Goal: Task Accomplishment & Management: Use online tool/utility

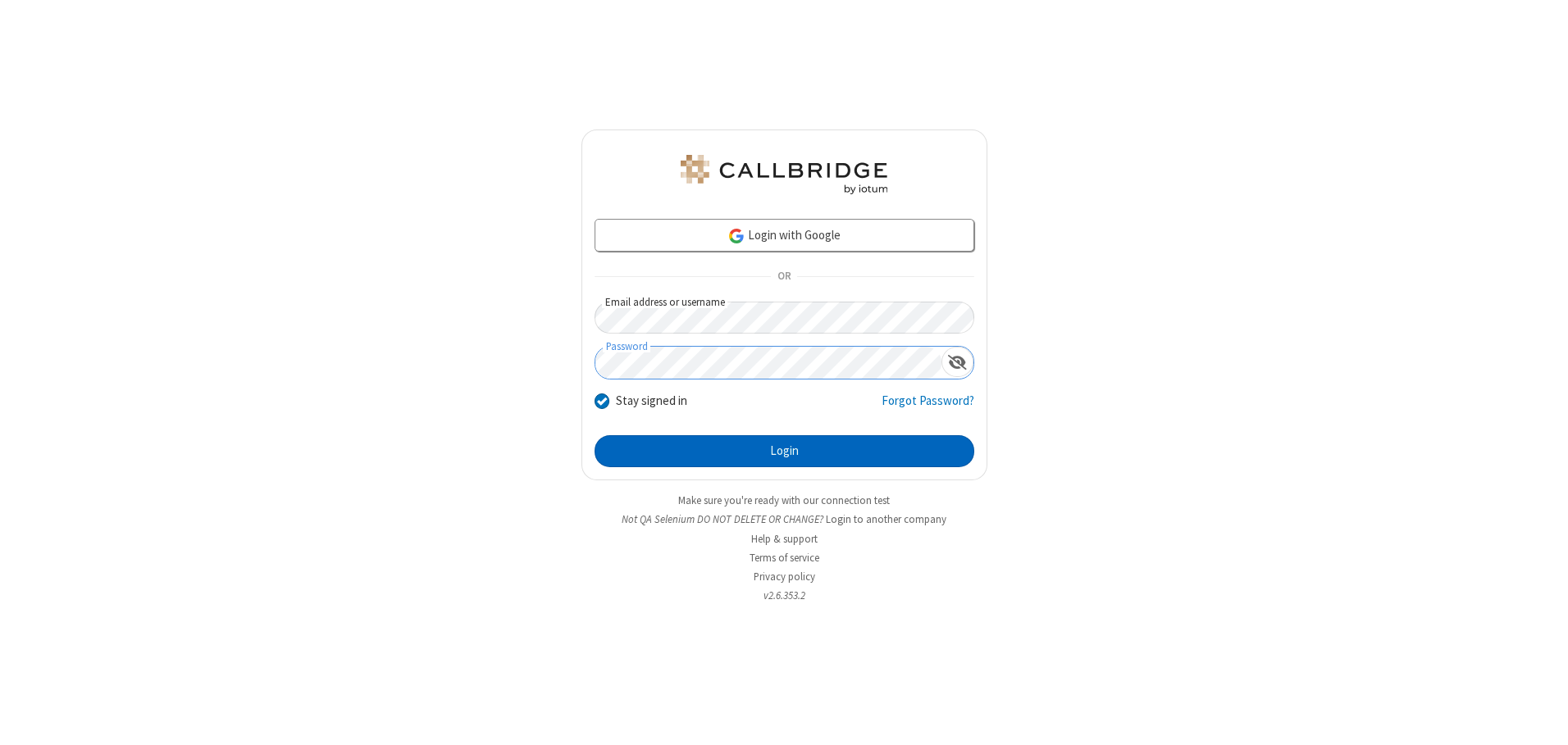
click at [784, 451] on button "Login" at bounding box center [784, 452] width 379 height 33
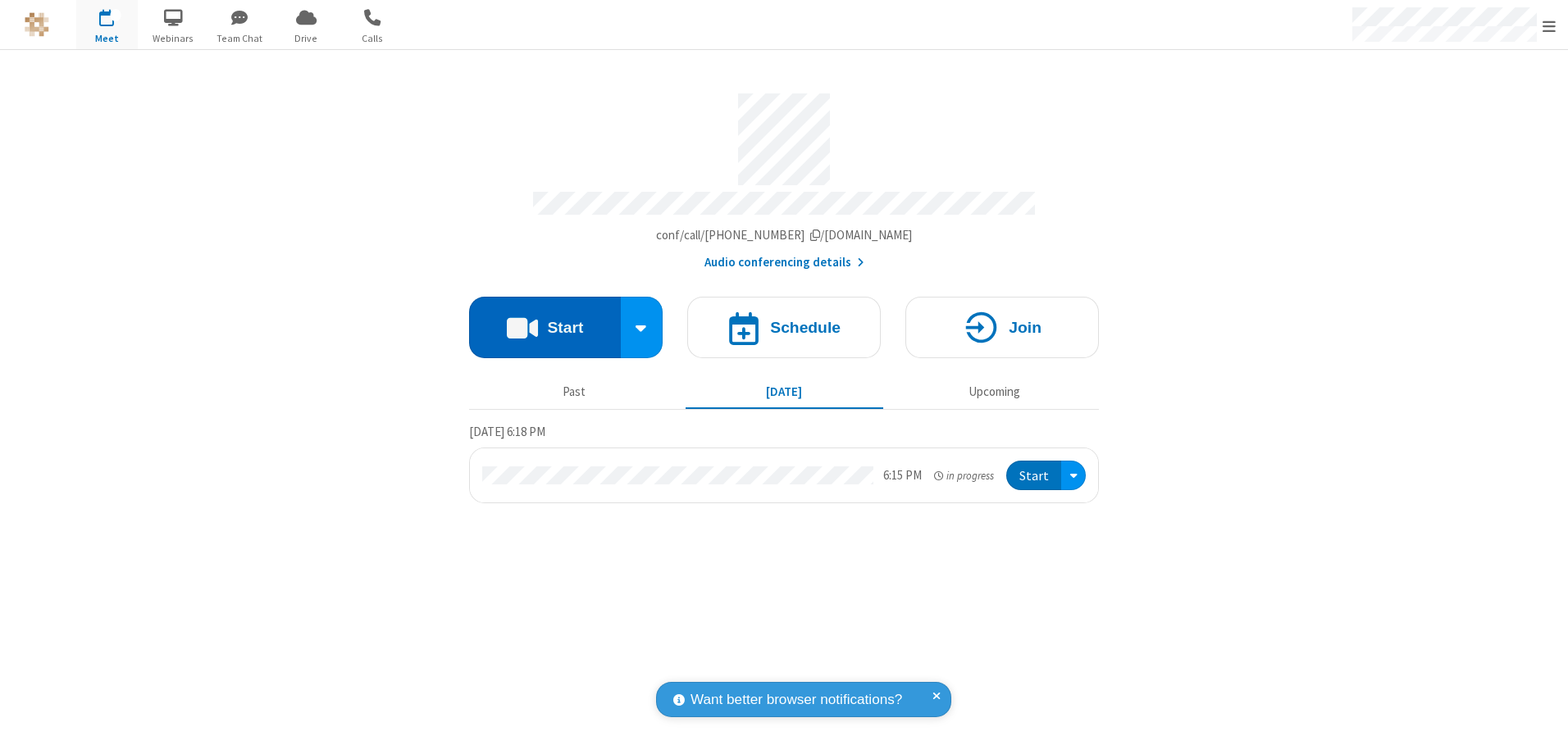
click at [544, 321] on button "Start" at bounding box center [545, 328] width 152 height 62
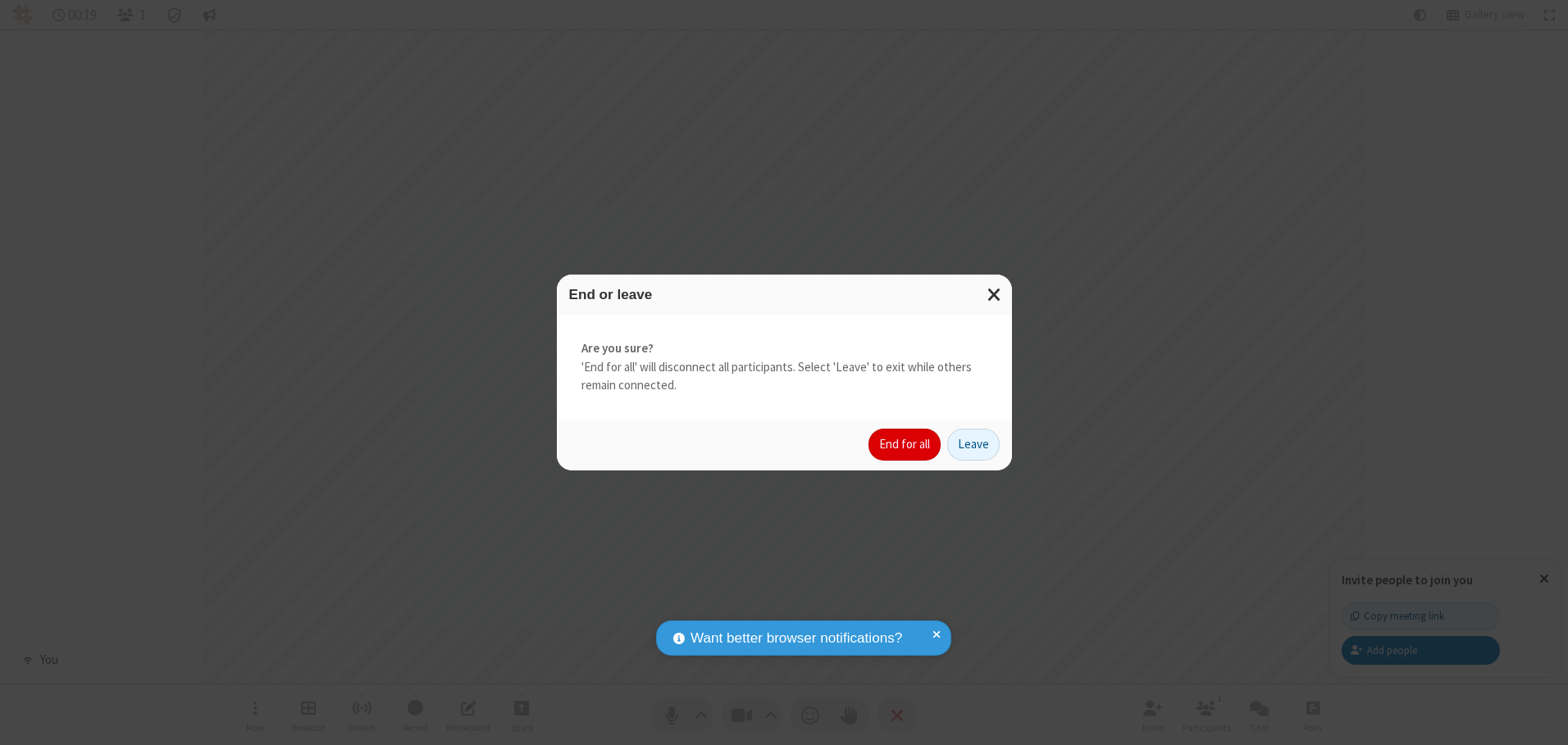
click at [905, 444] on button "End for all" at bounding box center [904, 445] width 72 height 33
